Goal: Task Accomplishment & Management: Complete application form

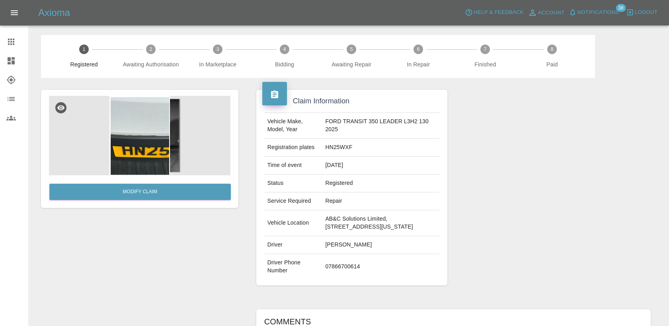
click at [16, 36] on link "Claims" at bounding box center [14, 41] width 28 height 19
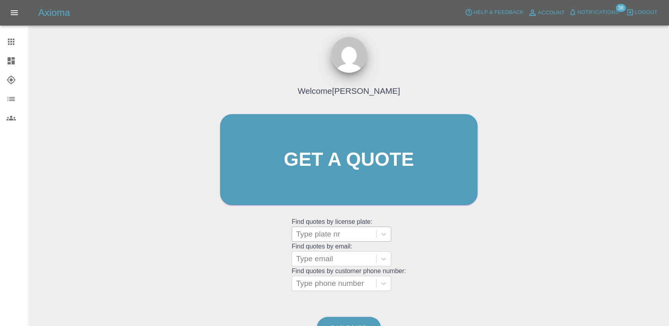
click at [347, 234] on div at bounding box center [334, 234] width 76 height 11
paste input "DT25ZNN"
type input "DT25ZNN"
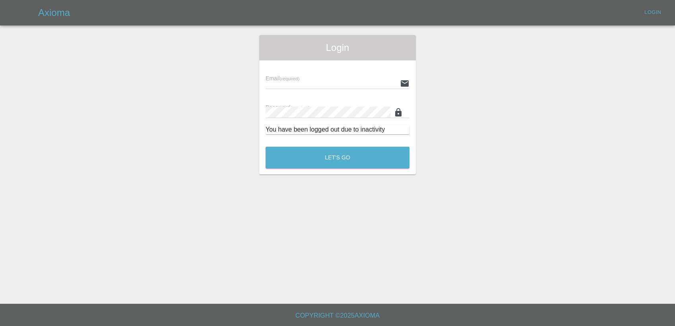
type input "samantha.stewart@greenhous.co.uk"
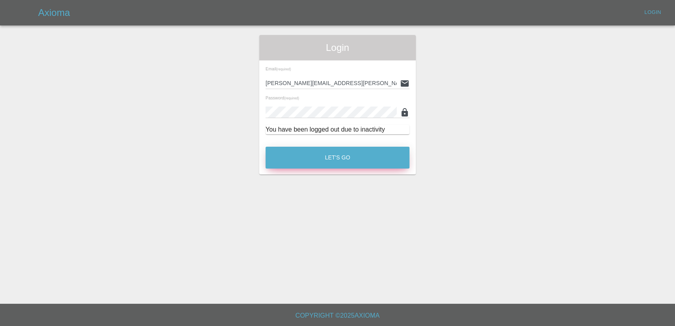
click at [327, 149] on button "Let's Go" at bounding box center [338, 158] width 144 height 22
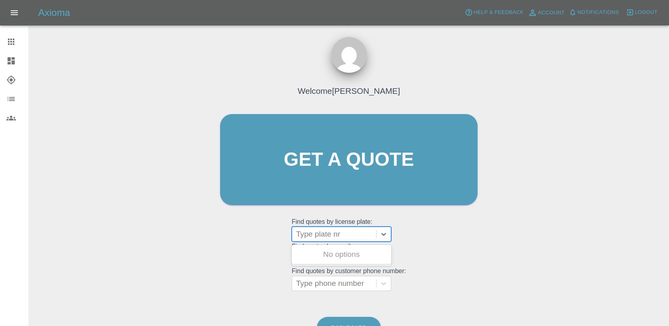
click at [353, 238] on div "Type plate nr" at bounding box center [334, 234] width 84 height 14
click at [353, 237] on div at bounding box center [334, 234] width 76 height 11
paste input "DT25ZNN"
type input "DT25ZNN"
click at [360, 256] on div "DT25ZNN, Bidding" at bounding box center [341, 255] width 99 height 16
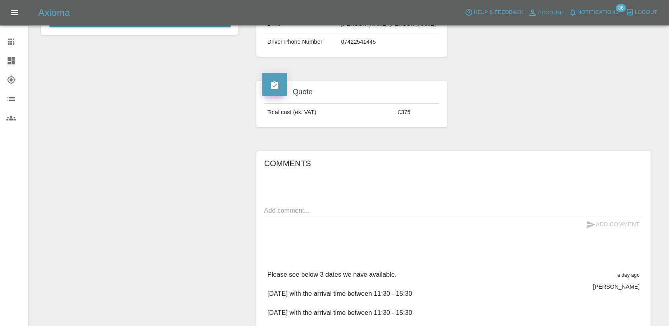
scroll to position [221, 0]
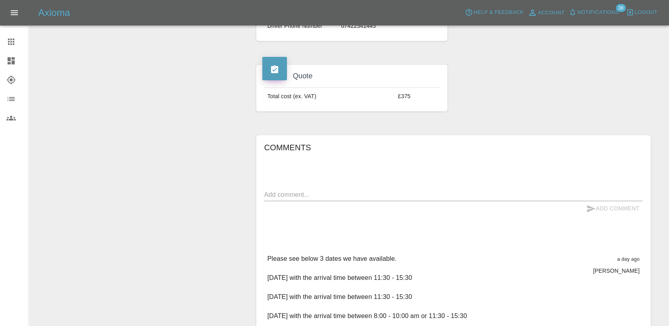
click at [317, 194] on textarea at bounding box center [453, 194] width 378 height 9
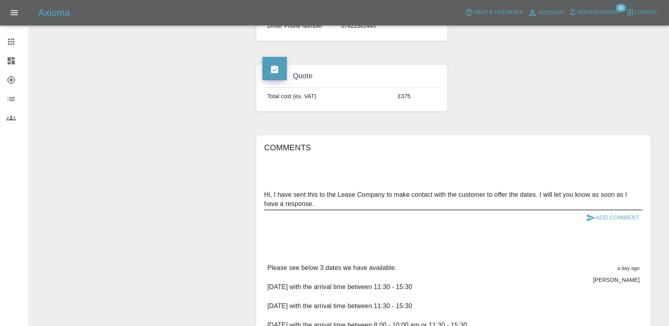
type textarea "Hi, I have sent this to the Lease Company to make contact with the customer to …"
click at [612, 215] on button "Add Comment" at bounding box center [613, 217] width 60 height 15
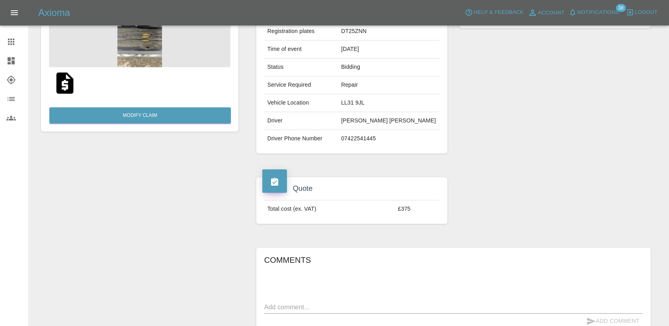
scroll to position [0, 0]
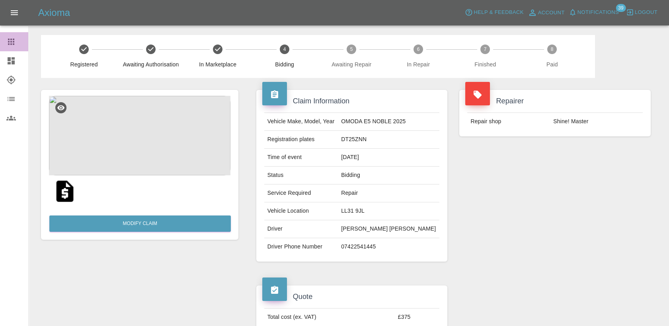
click at [10, 41] on icon at bounding box center [11, 42] width 10 height 10
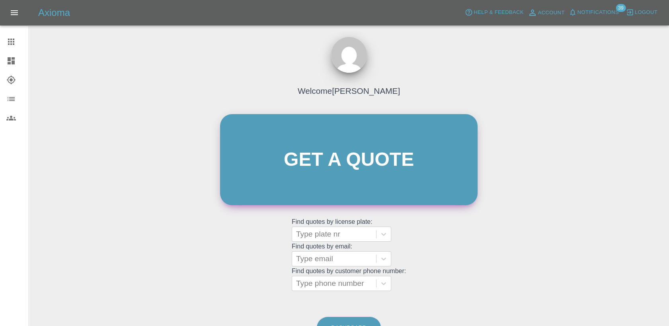
click at [298, 137] on link "Get a quote" at bounding box center [348, 159] width 257 height 91
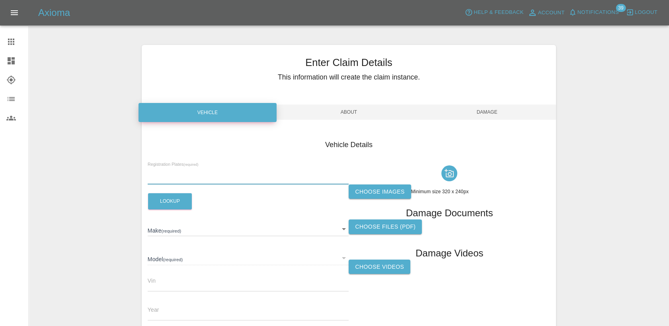
click at [228, 176] on input "text" at bounding box center [248, 179] width 201 height 12
paste input "OX25FHD"
type input "OX25FHD"
click at [187, 204] on button "Lookup" at bounding box center [170, 201] width 44 height 16
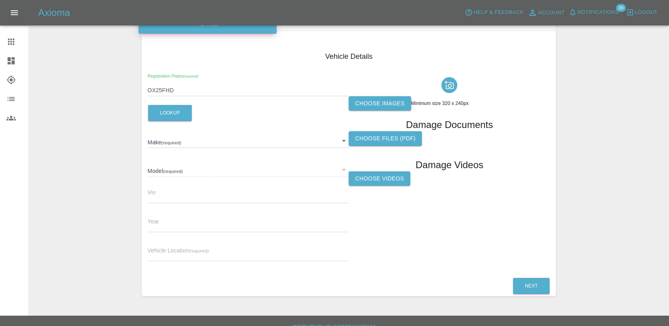
click at [401, 99] on label "Choose images" at bounding box center [379, 103] width 62 height 15
click at [0, 0] on input "Choose images" at bounding box center [0, 0] width 0 height 0
type input "POLESTAR"
type input "4 SINGLE MOTOR PLUS"
type input "2025"
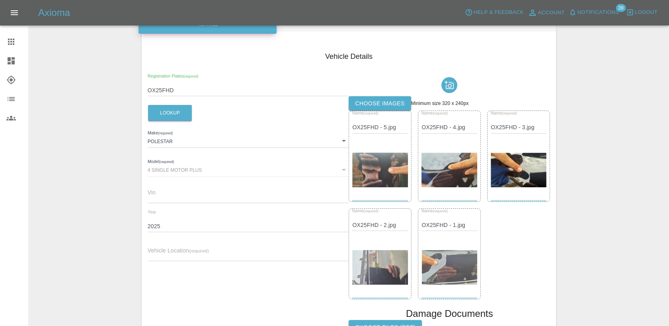
click at [226, 257] on input "text" at bounding box center [248, 256] width 201 height 12
paste input "[STREET_ADDRESS][US_STATE]"
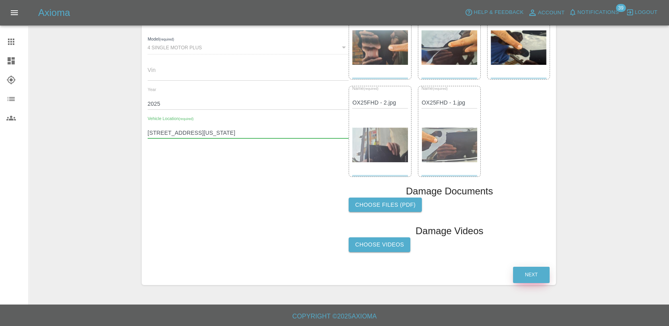
type input "[STREET_ADDRESS][US_STATE]"
click at [535, 276] on button "Next" at bounding box center [531, 275] width 37 height 16
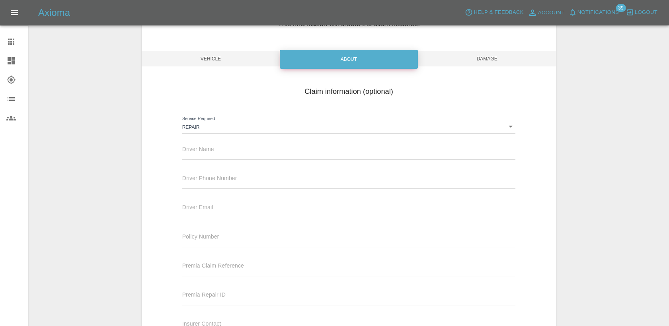
scroll to position [50, 0]
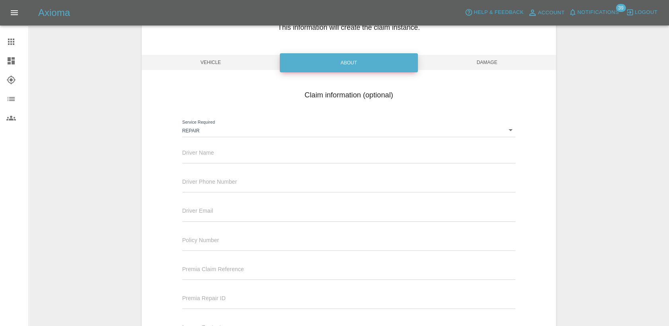
click at [222, 161] on input "text" at bounding box center [348, 158] width 333 height 12
paste input "[PERSON_NAME]"
type input "[PERSON_NAME]"
click at [240, 184] on input "text" at bounding box center [348, 187] width 333 height 12
paste input "07496280211"
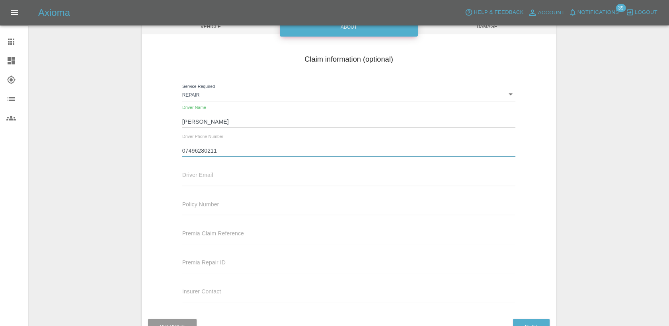
scroll to position [138, 0]
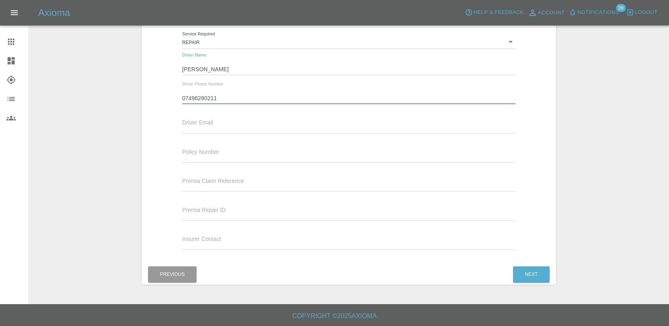
type input "07496280211"
drag, startPoint x: 218, startPoint y: 132, endPoint x: 219, endPoint y: 128, distance: 4.4
click at [218, 129] on input "text" at bounding box center [348, 128] width 333 height 12
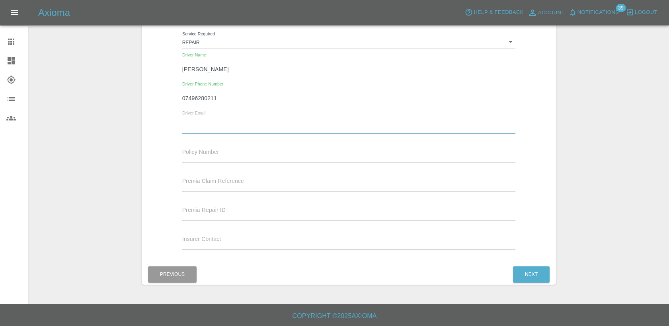
paste input "[PERSON_NAME][EMAIL_ADDRESS][DOMAIN_NAME]"
type input "[PERSON_NAME][EMAIL_ADDRESS][DOMAIN_NAME]"
click at [524, 276] on button "Next" at bounding box center [531, 274] width 37 height 16
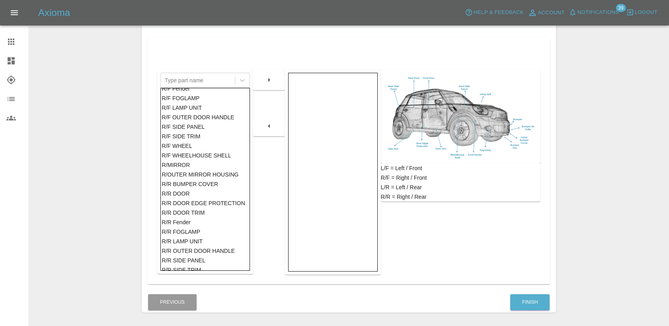
scroll to position [353, 0]
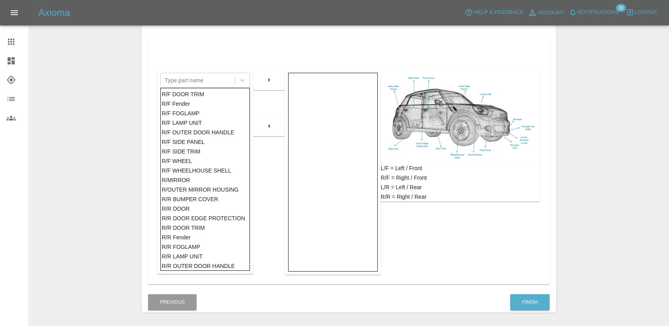
click at [191, 142] on div "R/F SIDE PANEL" at bounding box center [204, 142] width 87 height 10
click at [264, 82] on icon "button" at bounding box center [269, 80] width 10 height 10
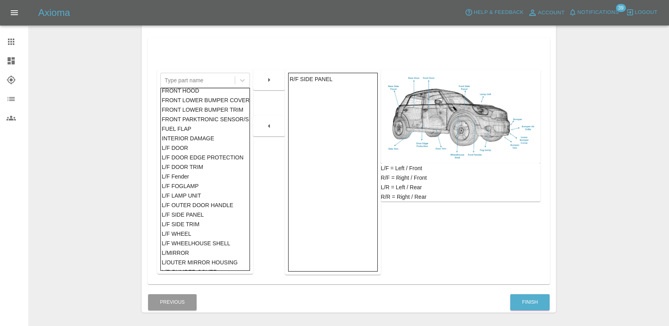
scroll to position [8, 0]
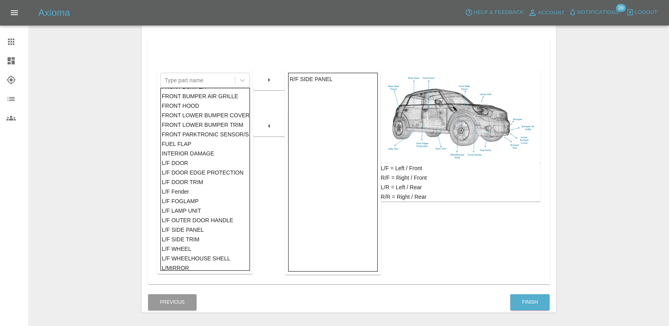
click at [188, 105] on div "FRONT HOOD" at bounding box center [204, 106] width 87 height 10
click at [249, 89] on div "FRONT BUMPER FRONT BUMPER AIR GRILLE FRONT HOOD FRONT LOWER BUMPER COVER FRONT …" at bounding box center [204, 179] width 89 height 183
click at [262, 84] on button "button" at bounding box center [268, 80] width 25 height 14
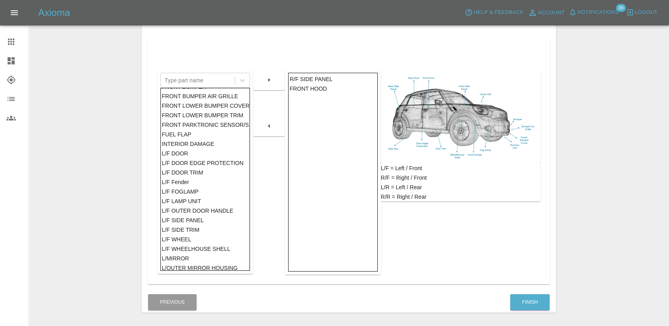
scroll to position [52, 0]
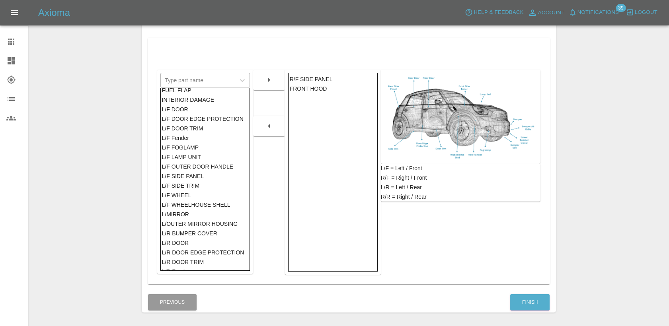
click at [191, 80] on div at bounding box center [198, 80] width 66 height 11
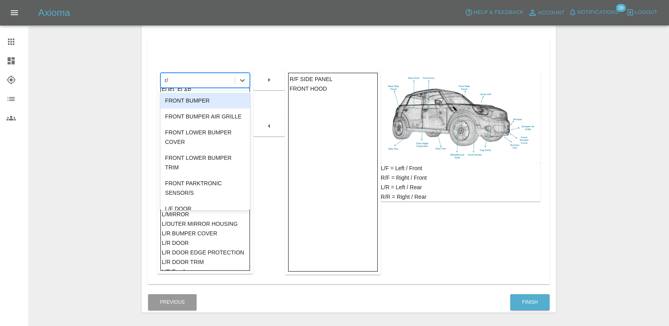
type input "r/r"
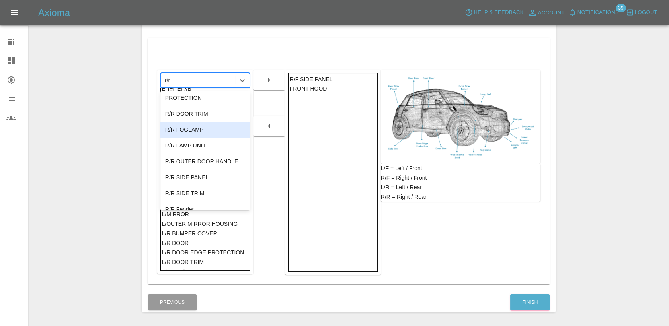
scroll to position [88, 0]
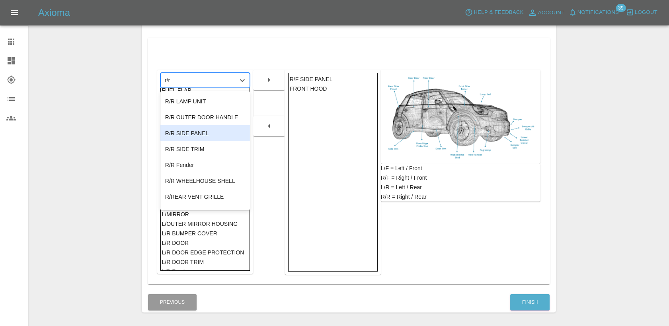
click at [204, 126] on div "R/R SIDE PANEL" at bounding box center [204, 133] width 89 height 16
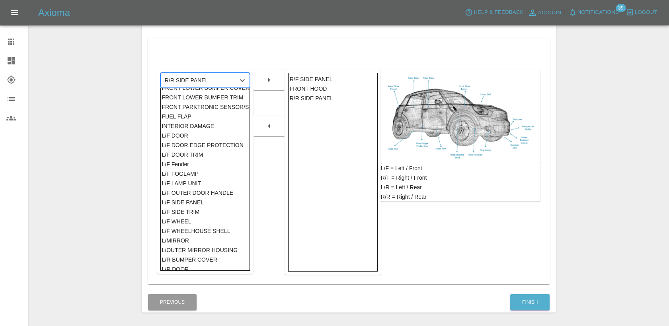
scroll to position [0, 0]
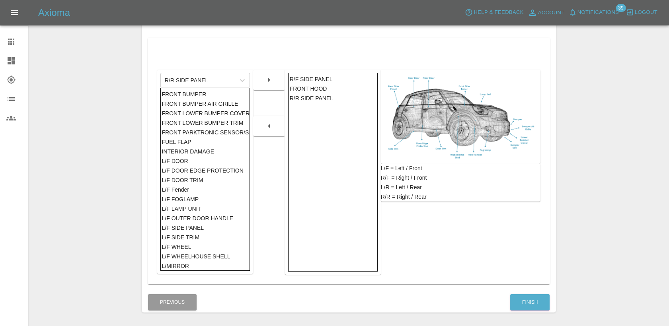
click at [196, 93] on div "FRONT BUMPER" at bounding box center [204, 94] width 87 height 10
drag, startPoint x: 267, startPoint y: 74, endPoint x: 267, endPoint y: 78, distance: 4.4
click at [267, 74] on button "button" at bounding box center [268, 80] width 25 height 14
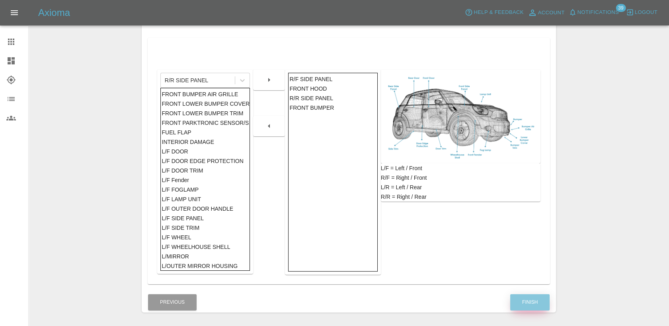
click at [530, 298] on button "Finish" at bounding box center [529, 302] width 39 height 16
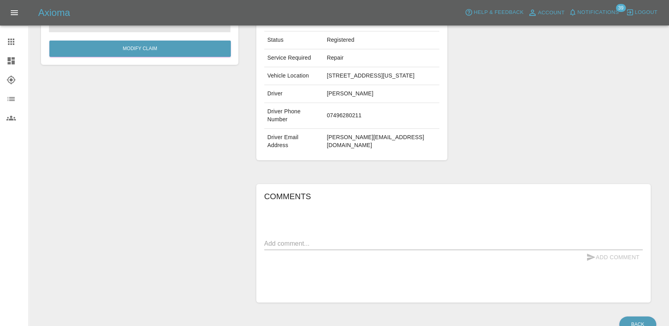
scroll to position [175, 0]
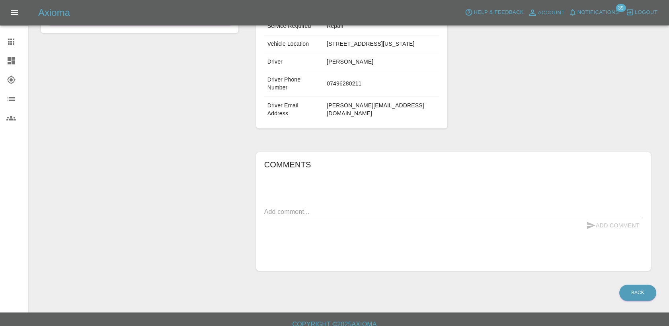
click at [331, 207] on textarea at bounding box center [453, 211] width 378 height 9
paste textarea "- Front right quarter panel - Bonnet cover - rear right quarter panel - Front B…"
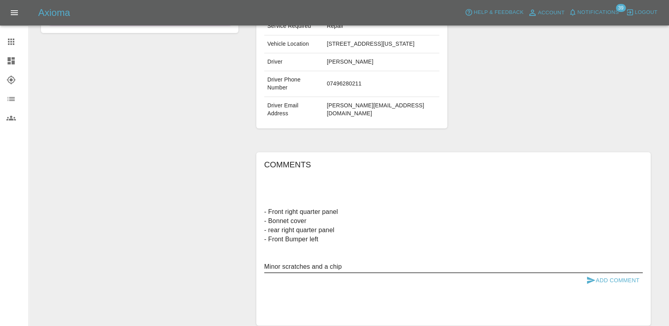
type textarea "- Front right quarter panel - Bonnet cover - rear right quarter panel - Front B…"
click at [599, 275] on button "Add Comment" at bounding box center [613, 280] width 60 height 15
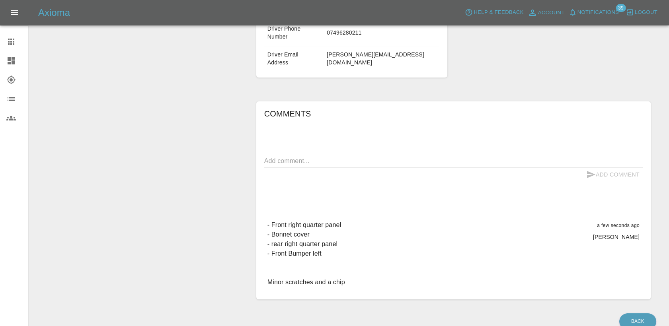
scroll to position [210, 0]
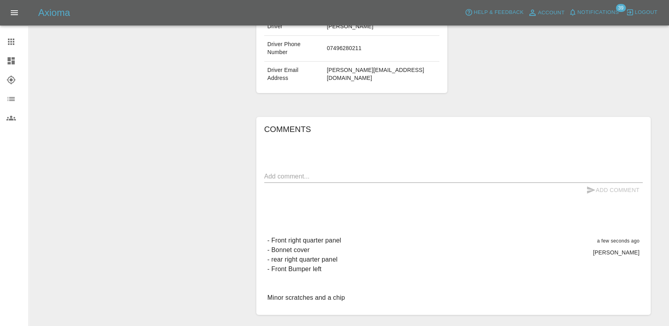
click at [323, 172] on textarea at bounding box center [453, 176] width 378 height 9
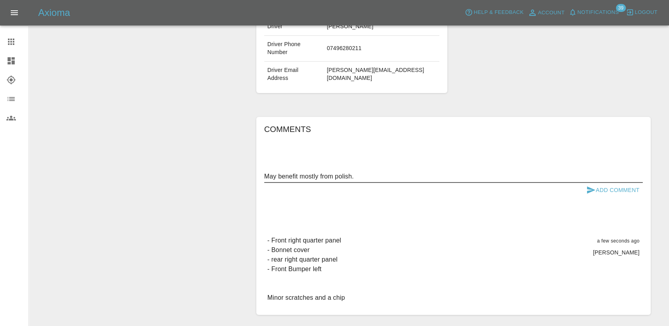
type textarea "May benefit mostly from polish."
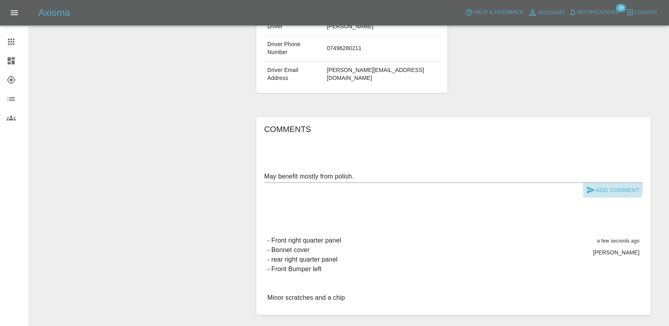
click at [611, 183] on button "Add Comment" at bounding box center [613, 190] width 60 height 15
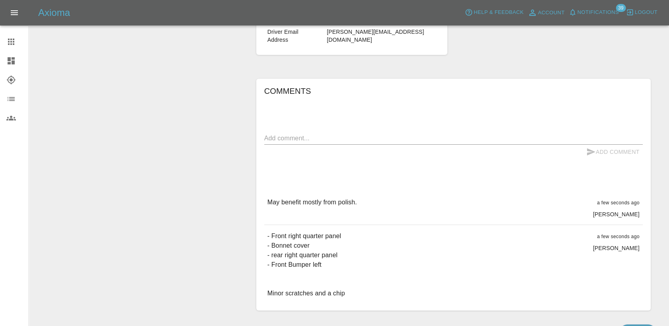
scroll to position [288, 0]
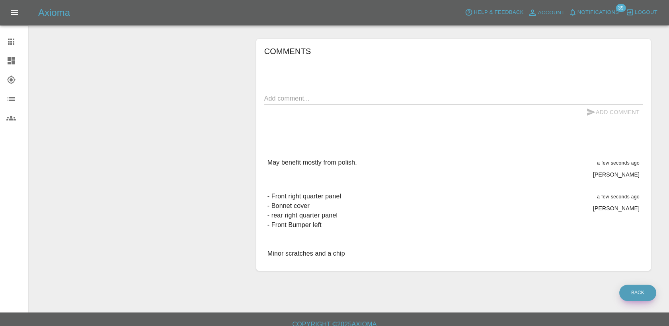
drag, startPoint x: 638, startPoint y: 282, endPoint x: 633, endPoint y: 281, distance: 4.5
click at [638, 285] on link "Back" at bounding box center [637, 293] width 37 height 16
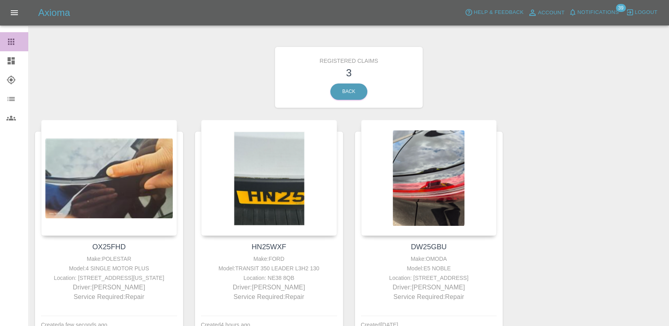
click at [15, 44] on icon at bounding box center [11, 42] width 10 height 10
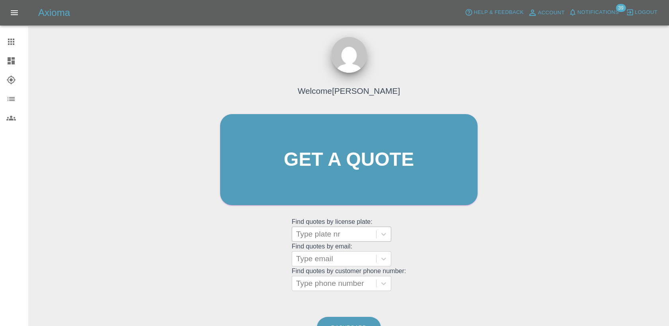
click at [348, 235] on div at bounding box center [334, 234] width 76 height 11
paste input "DS25GME"
type input "DS25GME"
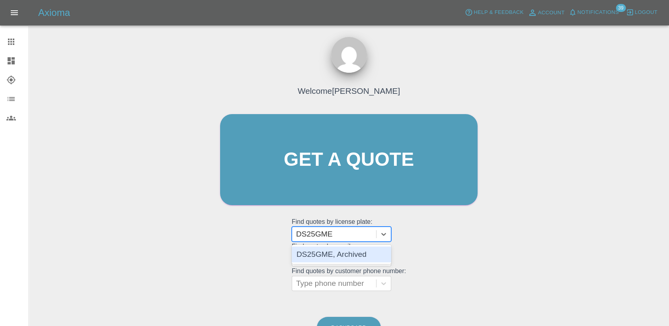
click at [346, 259] on div "DS25GME, Archived" at bounding box center [341, 255] width 99 height 16
